Goal: Information Seeking & Learning: Learn about a topic

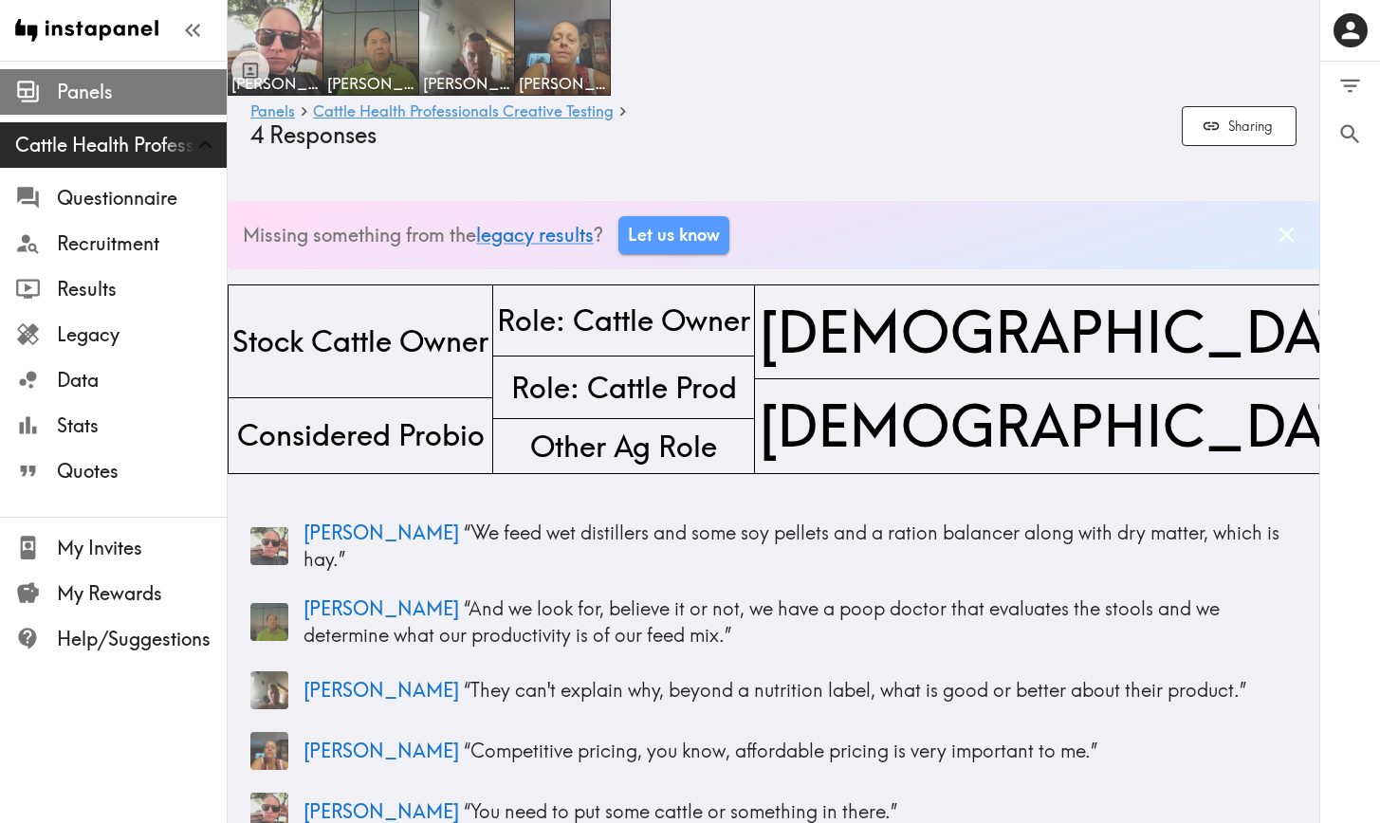
click at [93, 103] on span "Panels" at bounding box center [142, 92] width 170 height 27
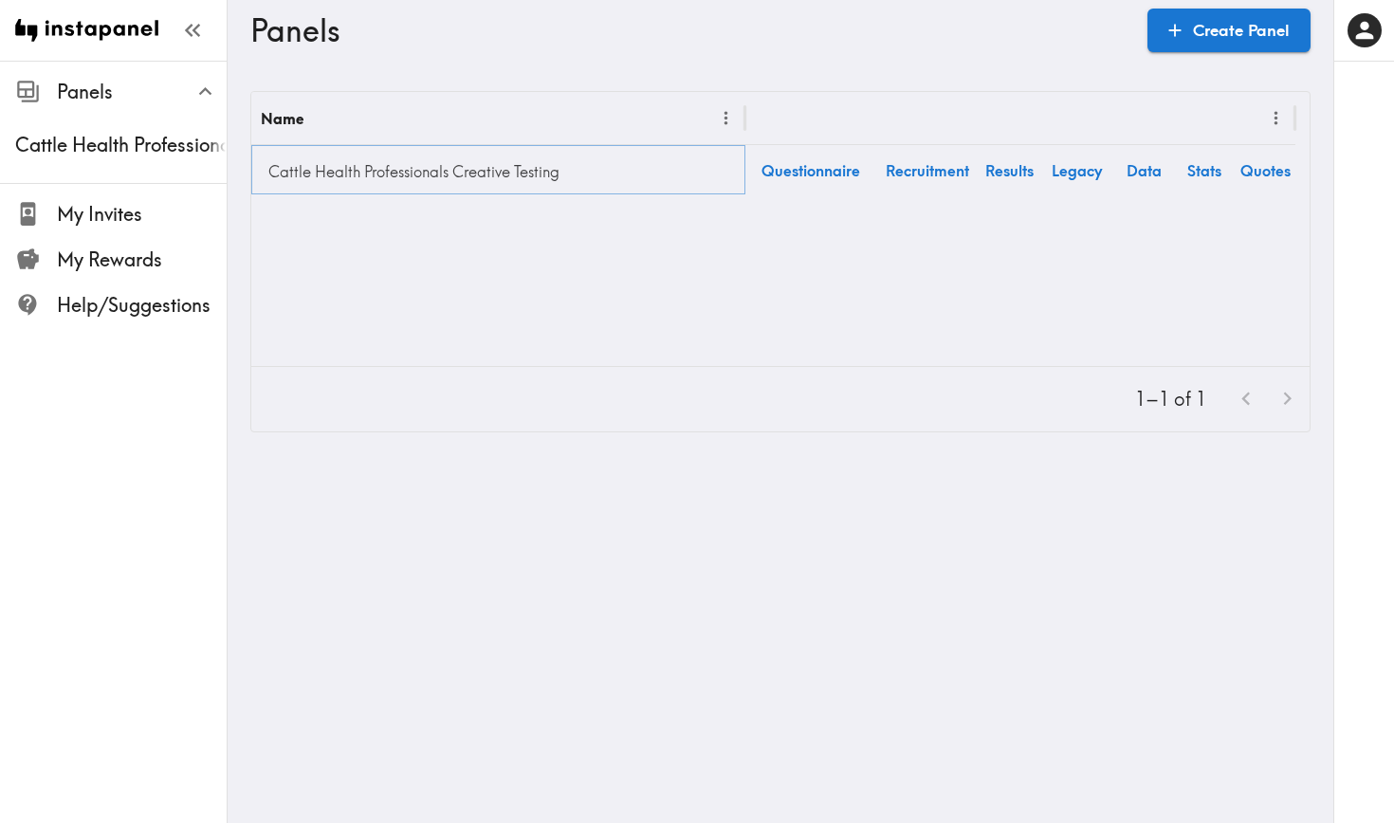
click at [469, 164] on link "Cattle Health Professionals Creative Testing" at bounding box center [498, 172] width 475 height 38
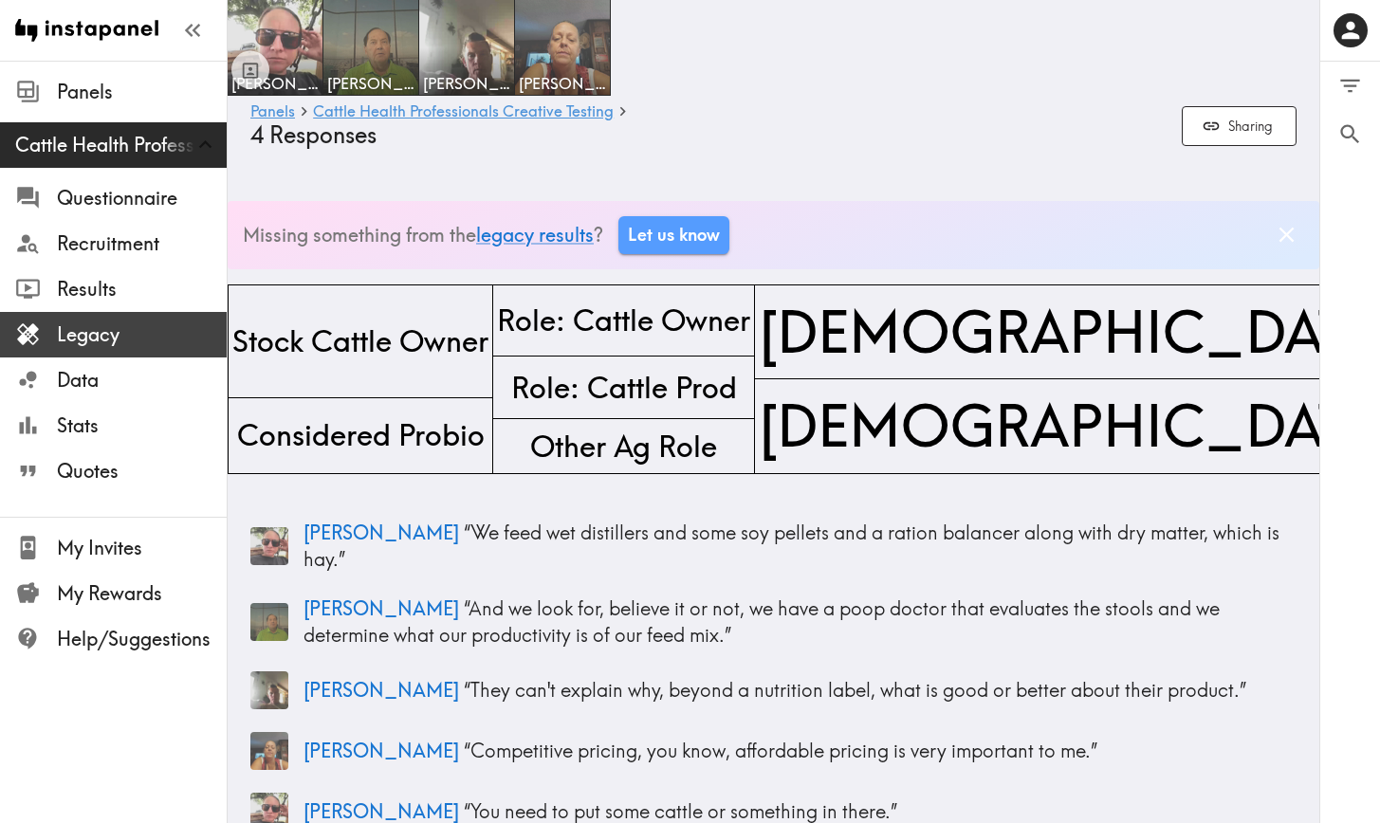
click at [148, 328] on span "Legacy" at bounding box center [142, 335] width 170 height 27
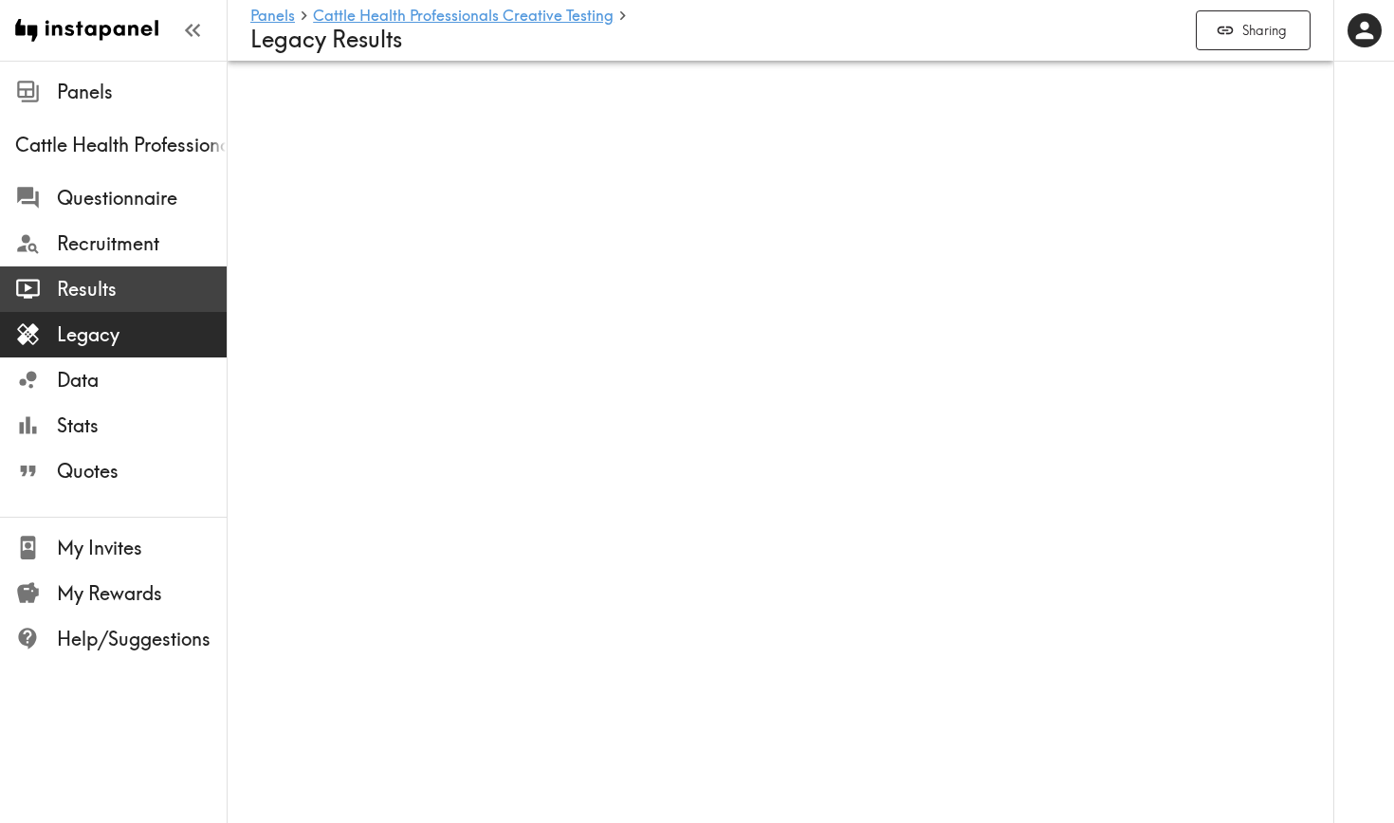
click at [136, 294] on span "Results" at bounding box center [142, 289] width 170 height 27
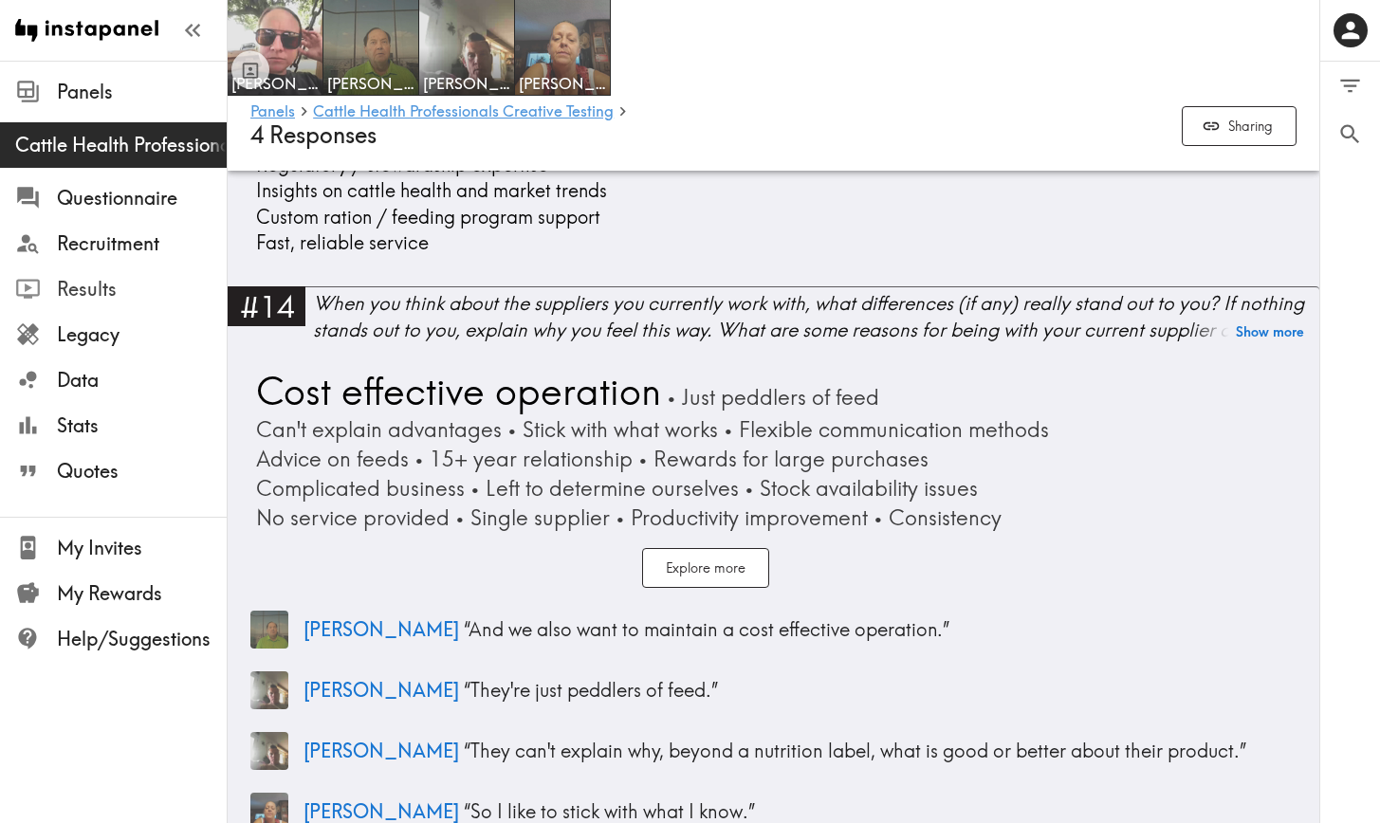
scroll to position [5268, 0]
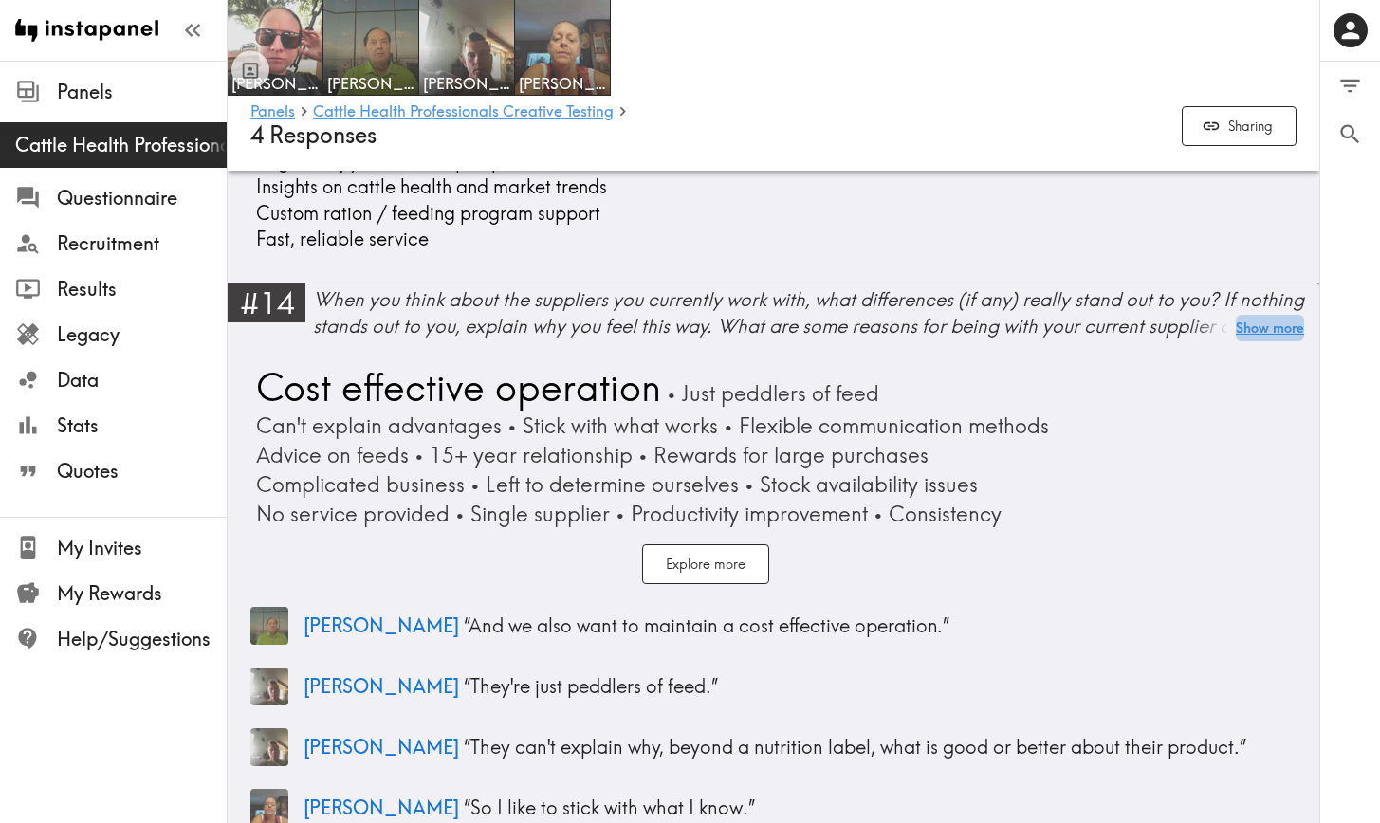
click at [1259, 315] on button "Show more" at bounding box center [1270, 328] width 68 height 27
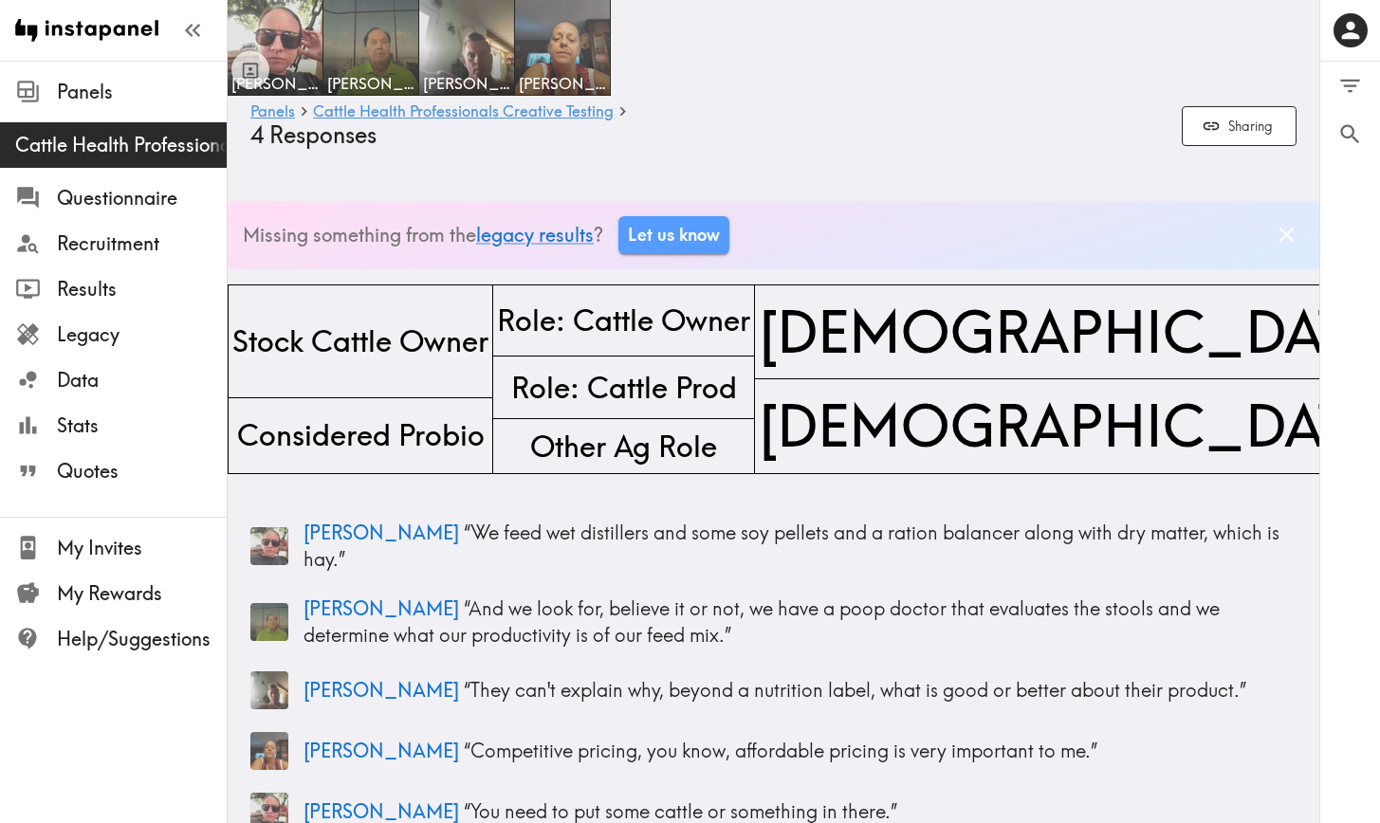
scroll to position [0, 0]
click at [114, 210] on span "Questionnaire" at bounding box center [142, 198] width 170 height 27
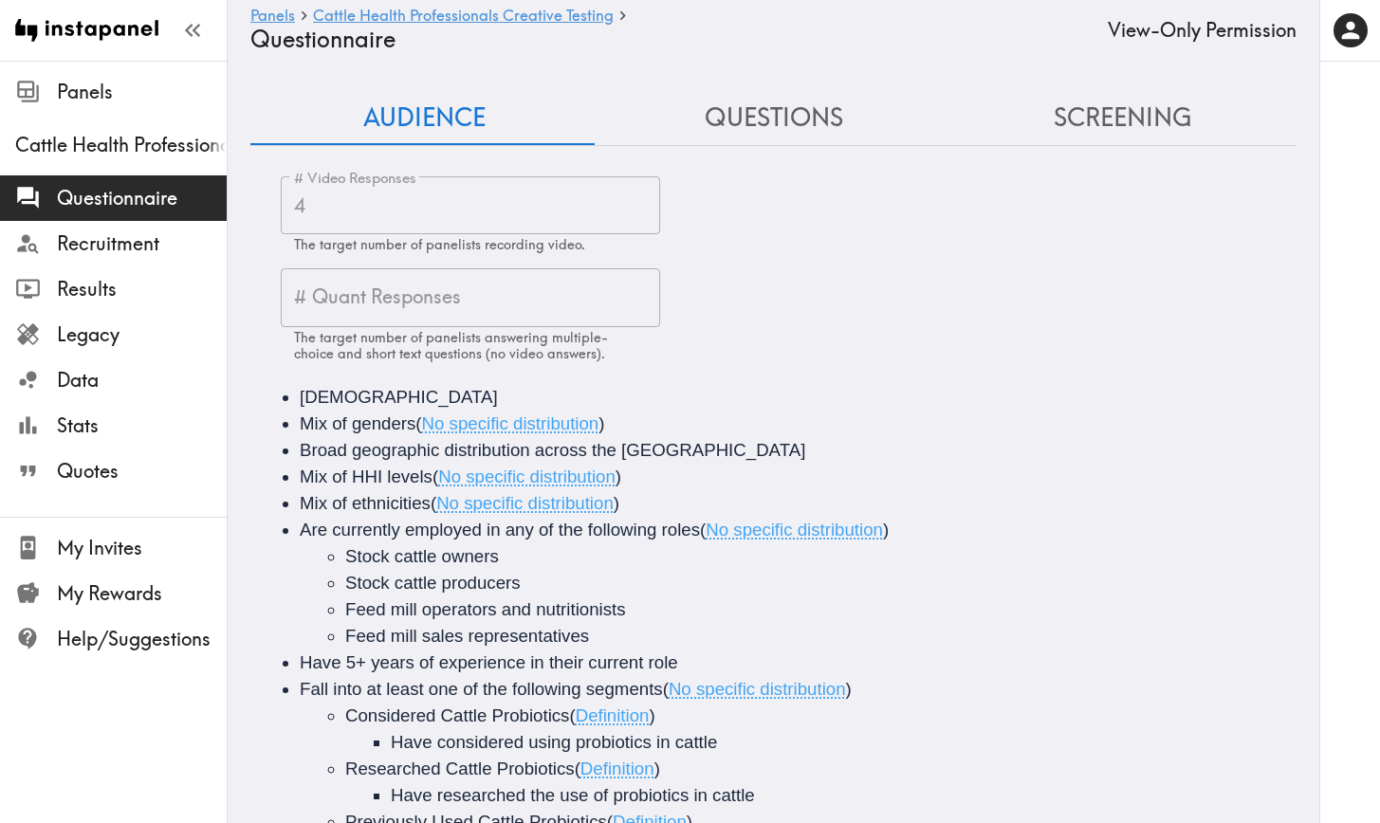
click at [796, 108] on button "Questions" at bounding box center [773, 118] width 349 height 54
